Goal: Task Accomplishment & Management: Use online tool/utility

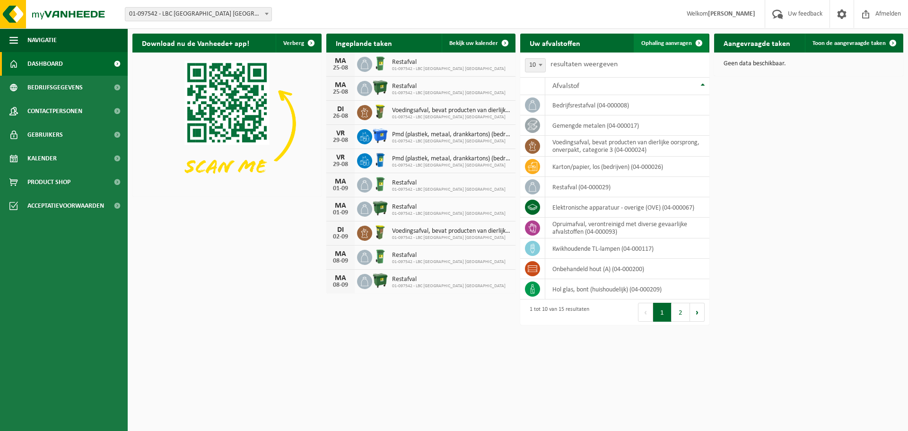
click at [683, 49] on link "Ophaling aanvragen" at bounding box center [671, 43] width 75 height 19
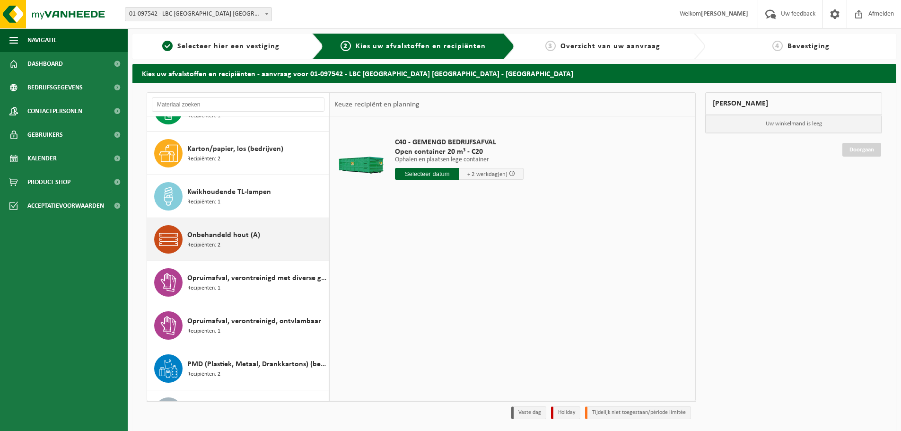
scroll to position [189, 0]
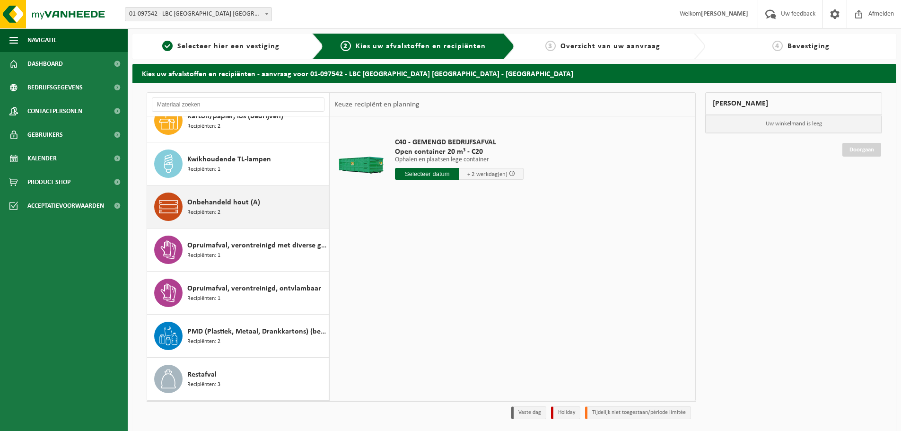
click at [227, 211] on div "Onbehandeld hout (A) Recipiënten: 2" at bounding box center [256, 207] width 139 height 28
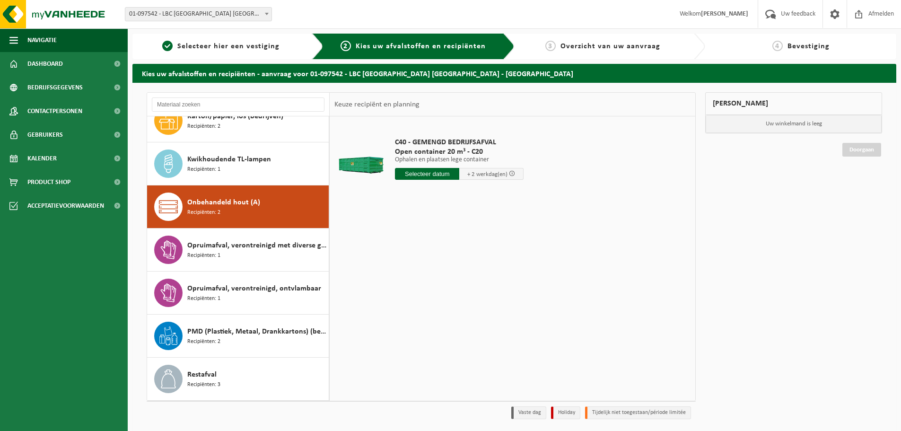
scroll to position [258, 0]
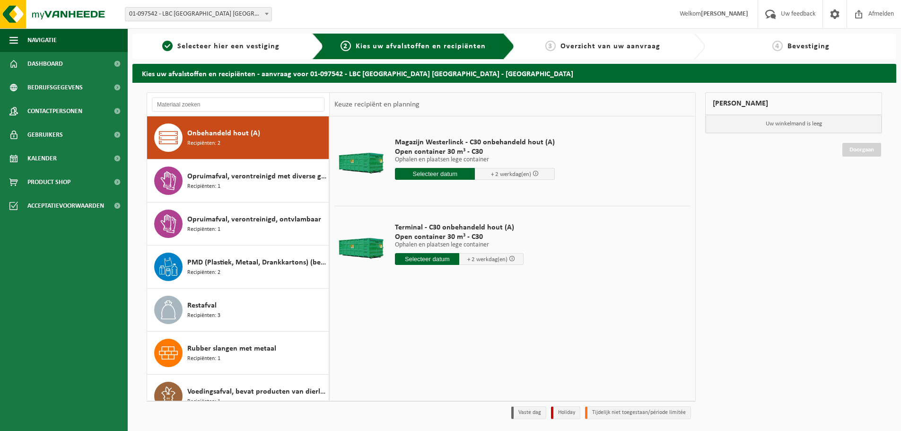
click at [434, 260] on input "text" at bounding box center [427, 259] width 64 height 12
click at [404, 371] on div "25" at bounding box center [403, 373] width 17 height 15
type input "Van 2025-08-25"
type input "2025-08-25"
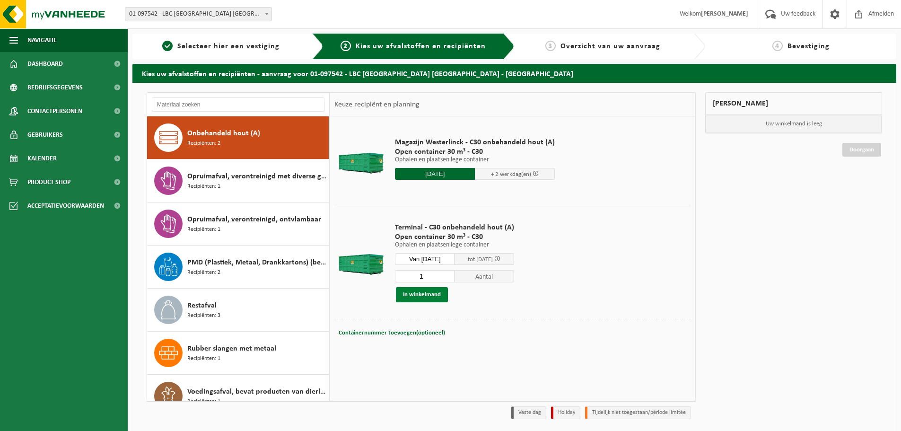
click at [426, 296] on button "In winkelmand" at bounding box center [422, 294] width 52 height 15
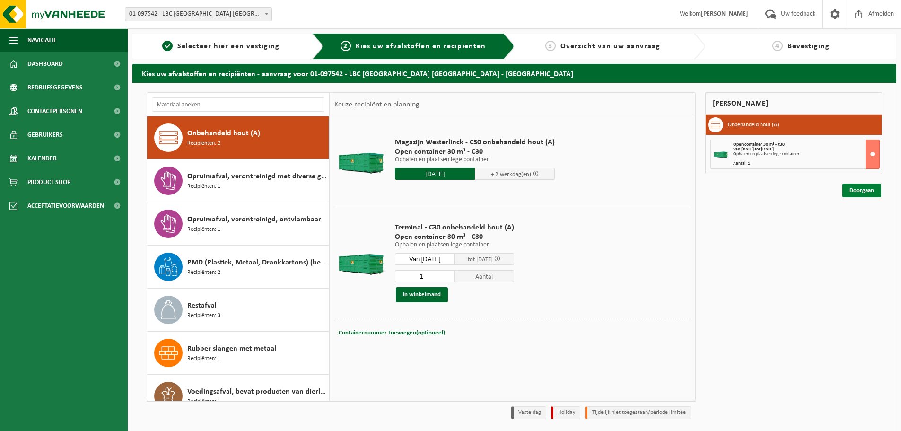
click at [867, 189] on link "Doorgaan" at bounding box center [862, 191] width 39 height 14
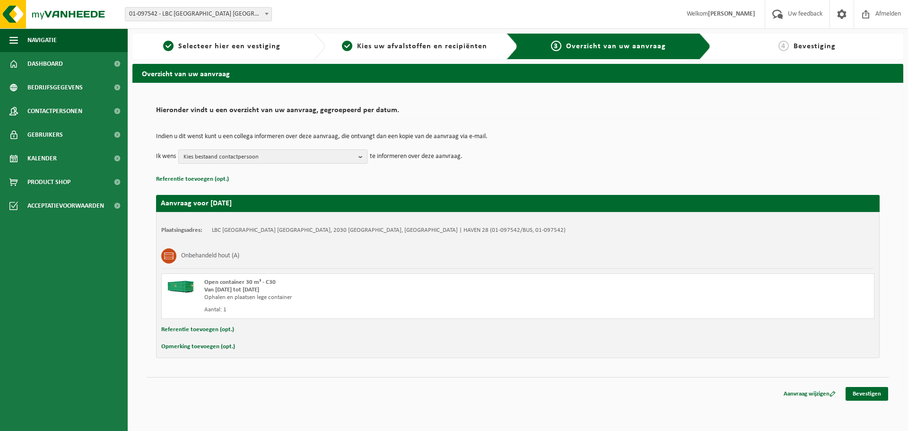
click at [313, 160] on span "Kies bestaand contactpersoon" at bounding box center [269, 157] width 171 height 14
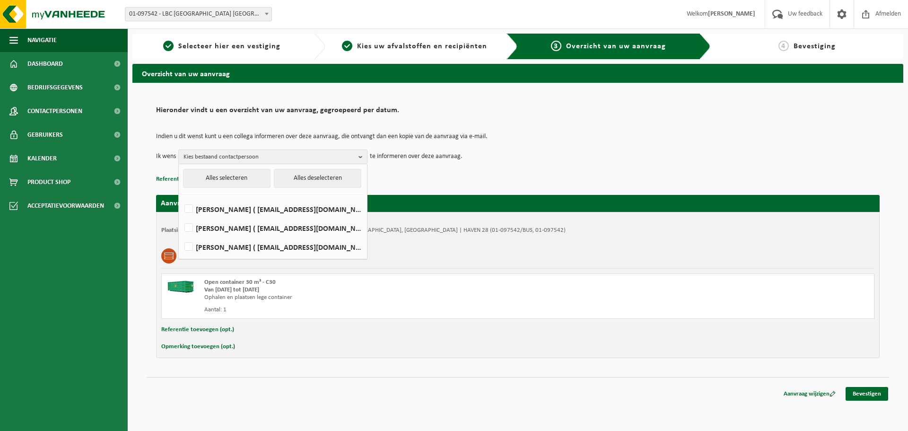
click at [482, 175] on p "Referentie toevoegen (opt.)" at bounding box center [518, 179] width 724 height 12
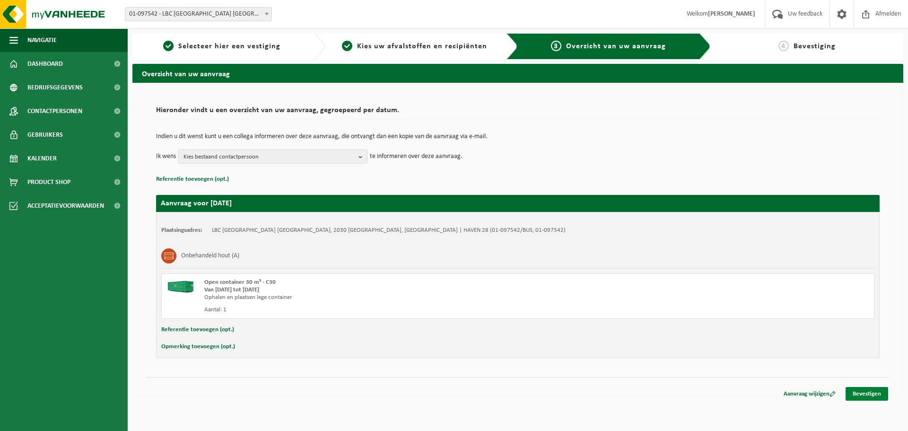
click at [876, 393] on link "Bevestigen" at bounding box center [867, 394] width 43 height 14
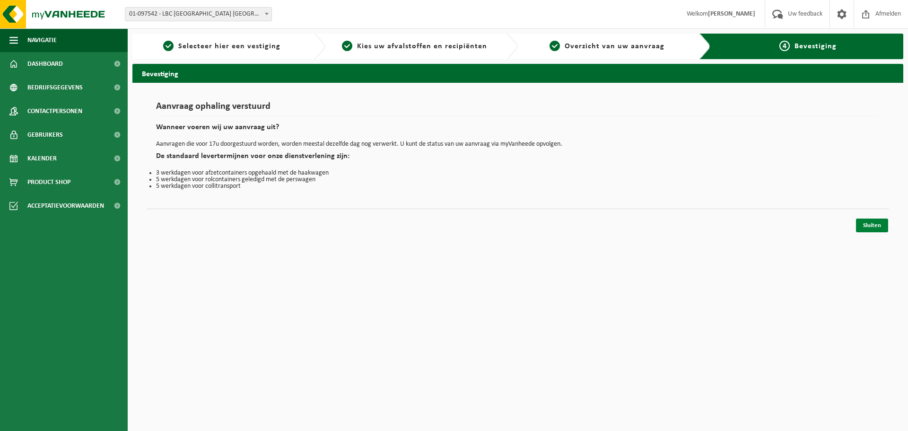
click at [873, 226] on link "Sluiten" at bounding box center [872, 226] width 32 height 14
